Goal: Task Accomplishment & Management: Manage account settings

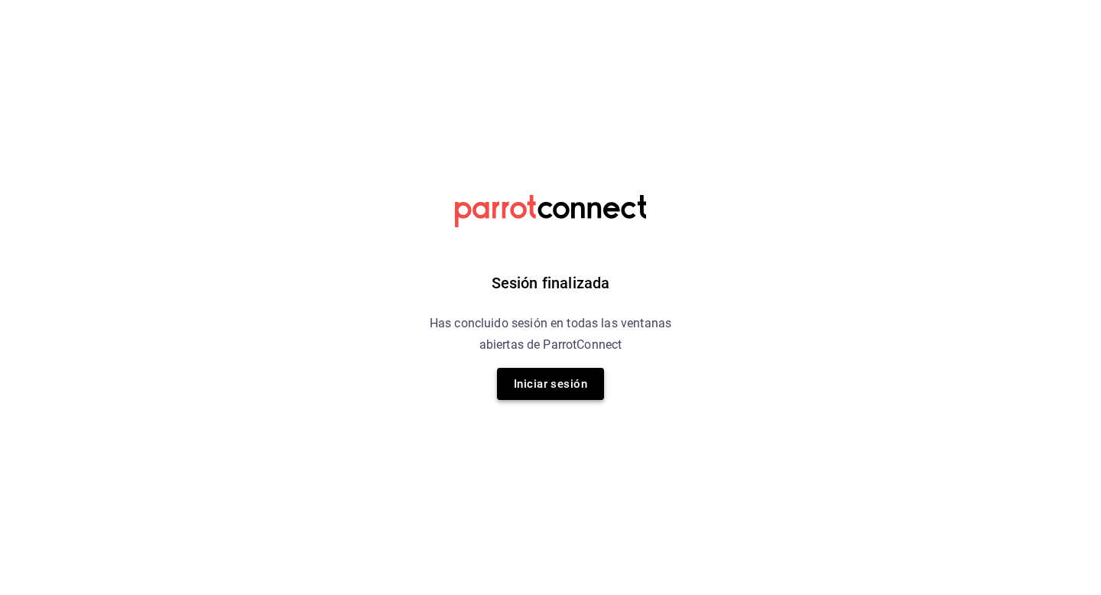
click at [529, 397] on button "Iniciar sesión" at bounding box center [550, 384] width 107 height 32
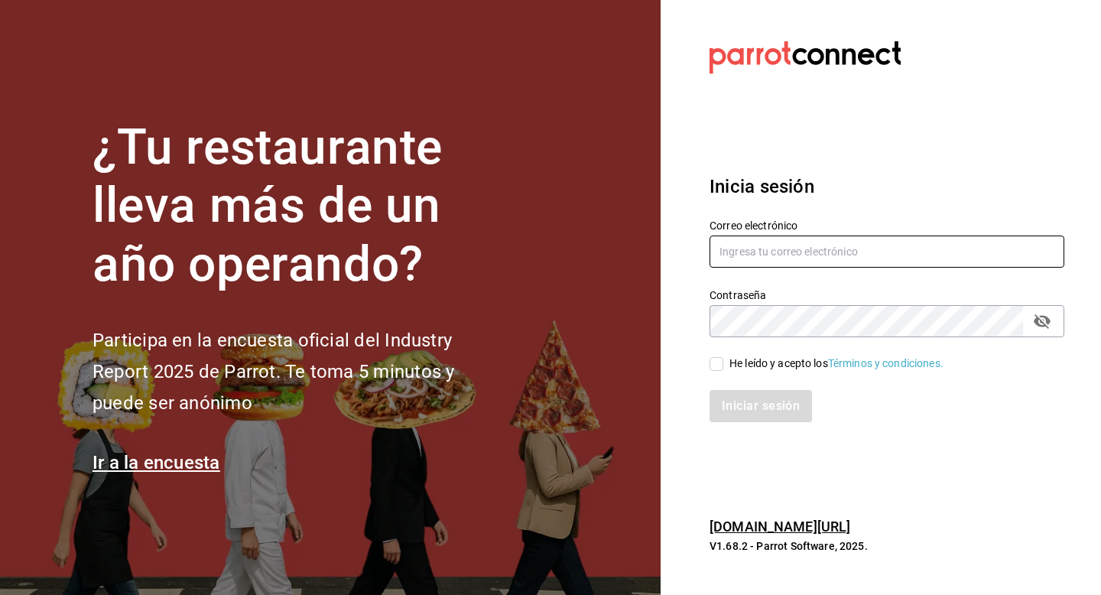
click at [757, 263] on input "text" at bounding box center [886, 251] width 355 height 32
type input "[EMAIL_ADDRESS][DOMAIN_NAME]"
click at [712, 372] on div "Iniciar sesión" at bounding box center [877, 396] width 373 height 50
click at [768, 397] on div "Iniciar sesión" at bounding box center [886, 406] width 355 height 32
click at [724, 370] on span "He leído y acepto los Términos y condiciones." at bounding box center [833, 363] width 220 height 16
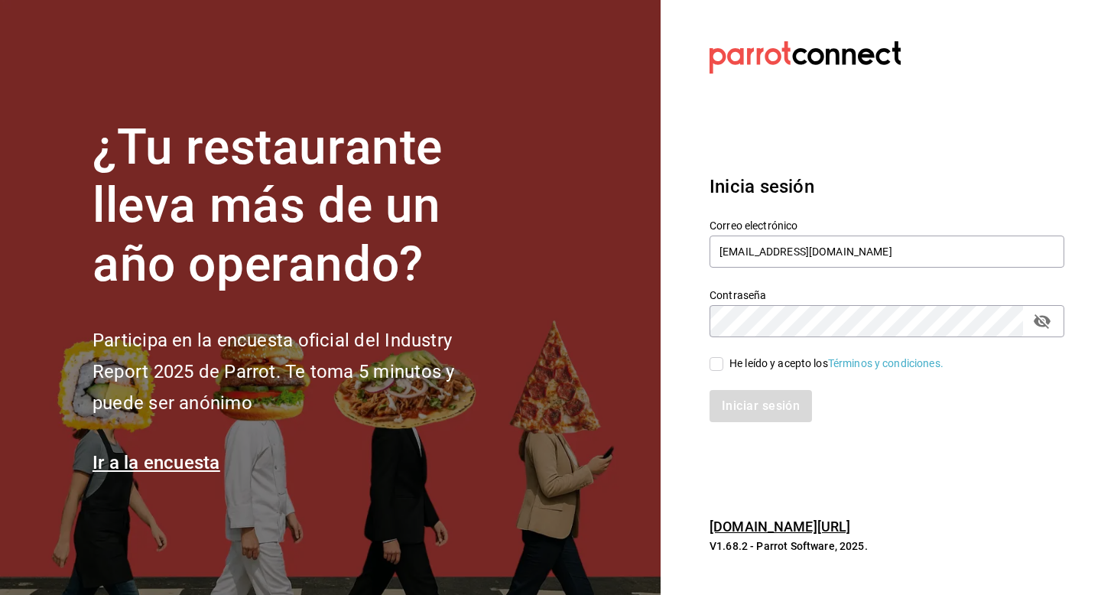
click at [723, 370] on input "He leído y acepto los Términos y condiciones." at bounding box center [716, 364] width 14 height 14
checkbox input "true"
click at [733, 385] on div "Iniciar sesión" at bounding box center [877, 396] width 373 height 50
click at [736, 407] on button "Iniciar sesión" at bounding box center [761, 406] width 104 height 32
